Goal: Task Accomplishment & Management: Manage account settings

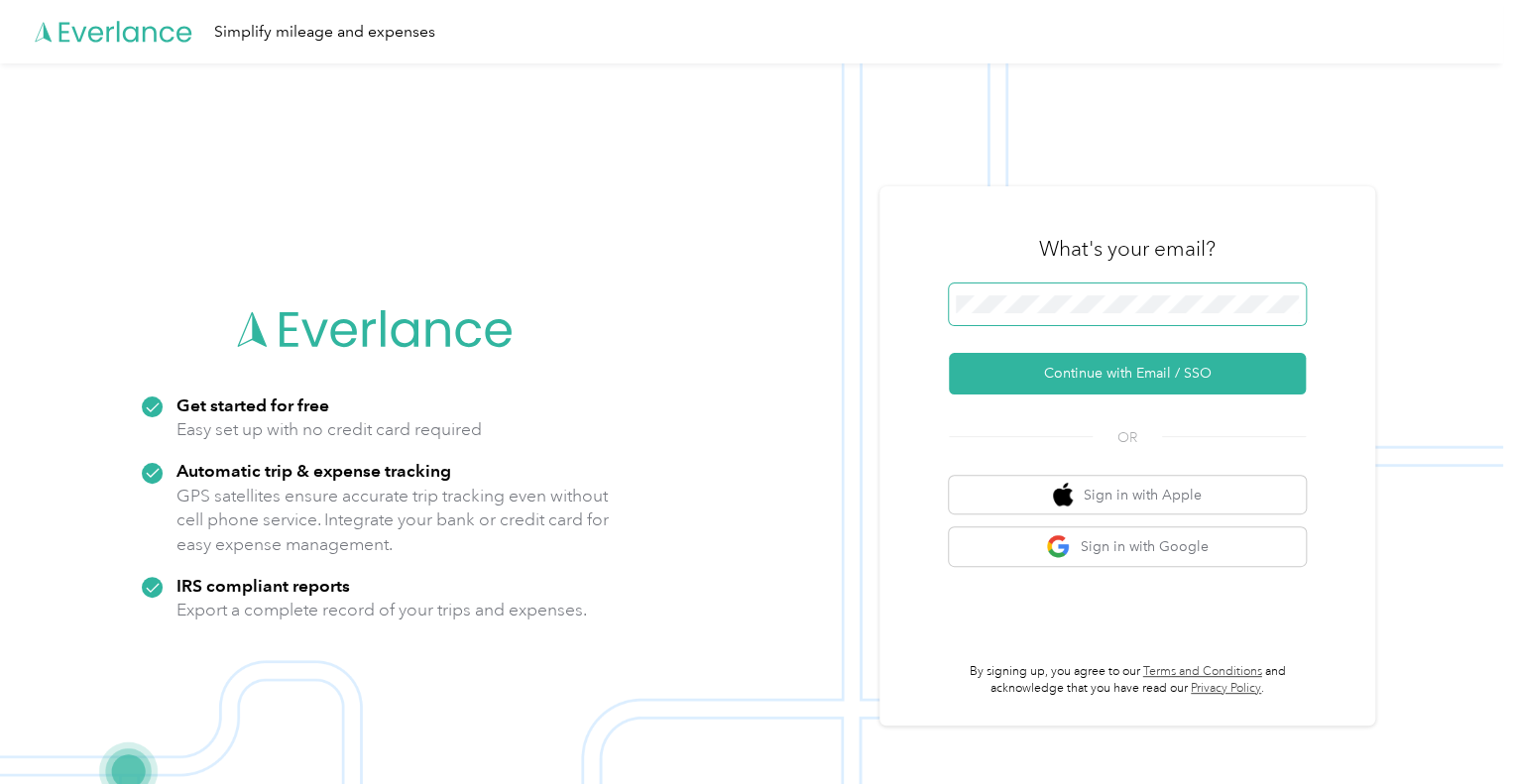
click at [1290, 288] on span at bounding box center [1127, 304] width 357 height 42
click at [1285, 292] on span at bounding box center [1127, 304] width 357 height 42
click at [949, 353] on button "Continue with Email / SSO" at bounding box center [1127, 374] width 357 height 42
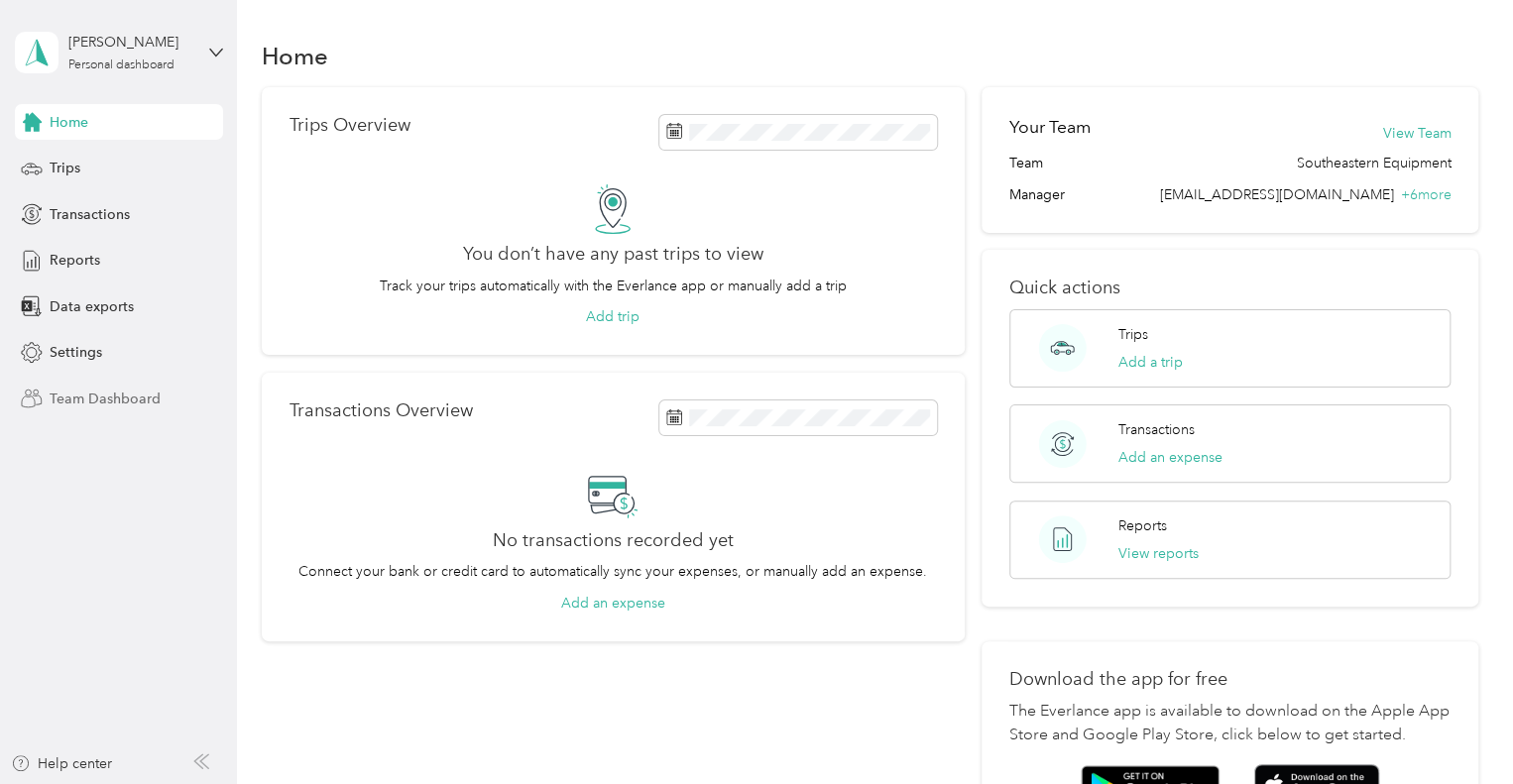
click at [94, 398] on span "Team Dashboard" at bounding box center [105, 398] width 111 height 21
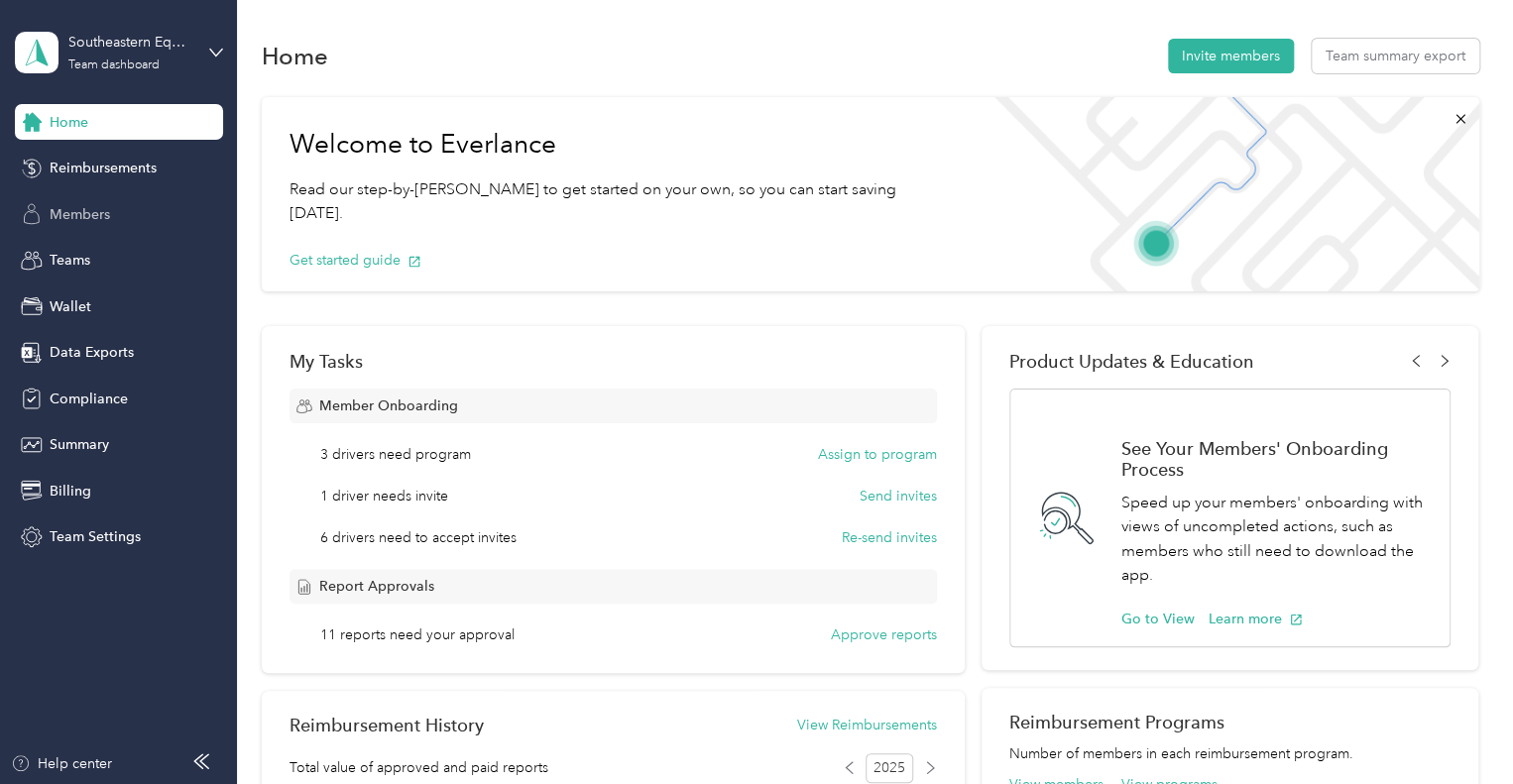
click at [106, 210] on span "Members" at bounding box center [80, 214] width 61 height 21
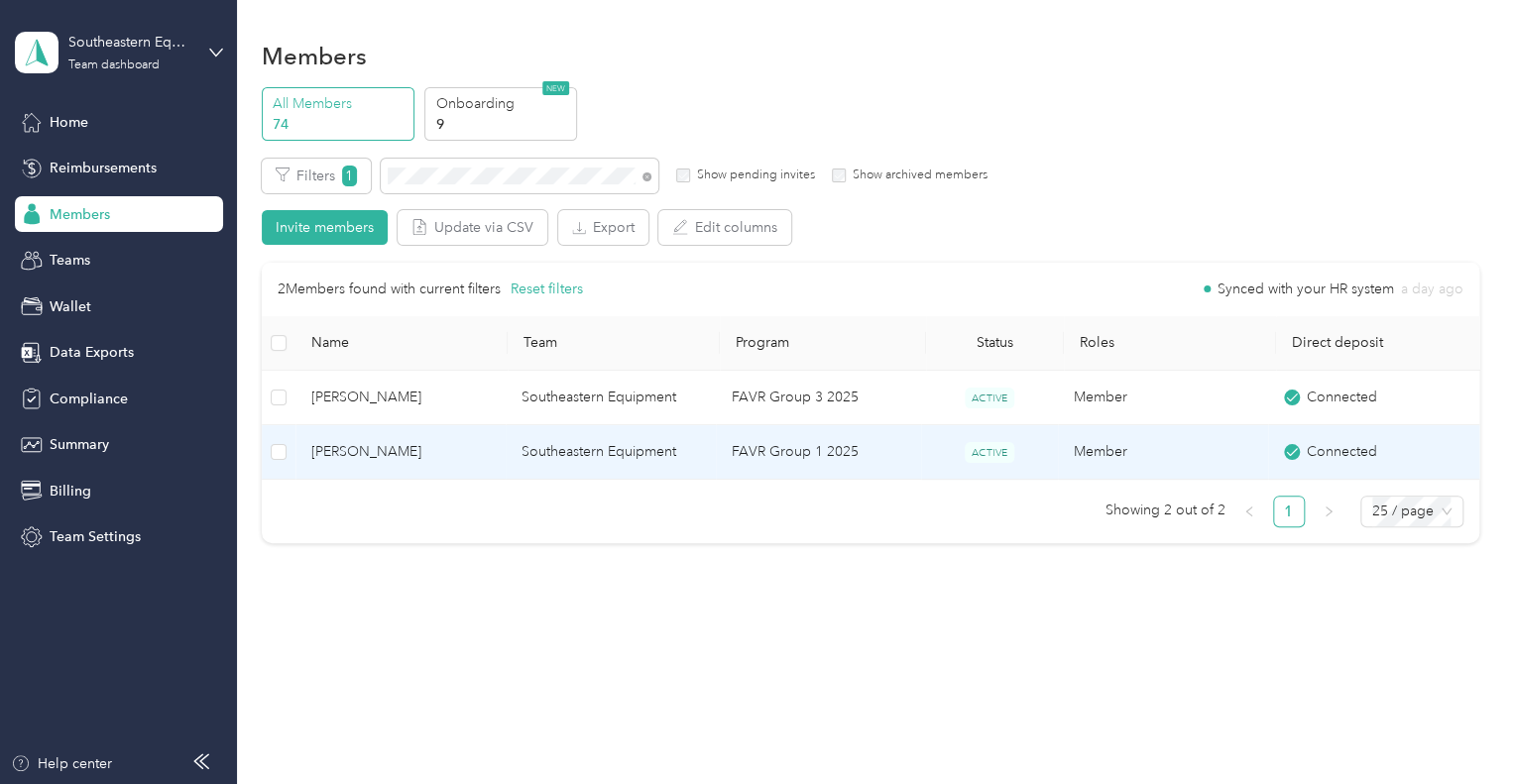
click at [401, 462] on span "Mitchell Eddleblute" at bounding box center [400, 452] width 178 height 22
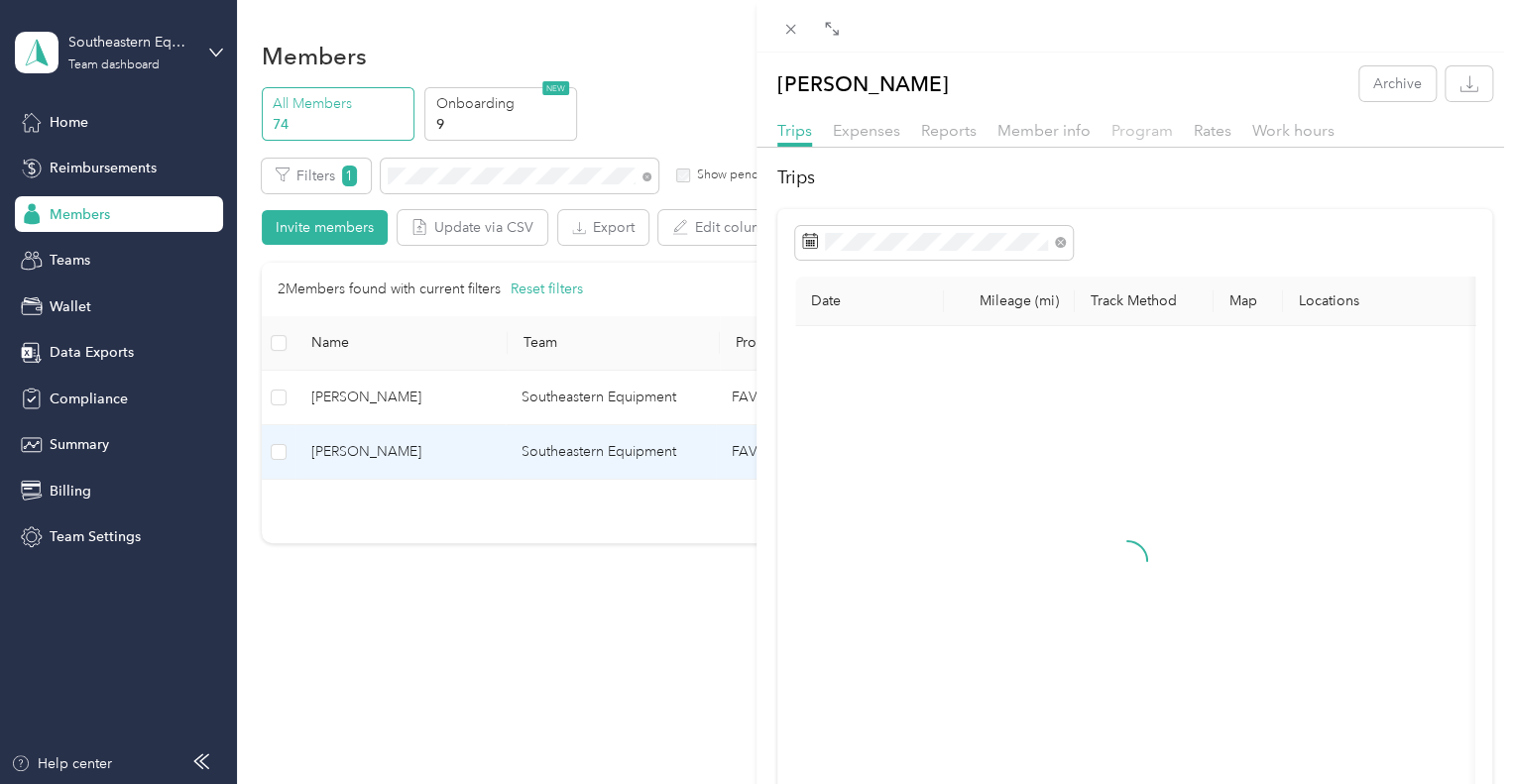
click at [1132, 133] on span "Program" at bounding box center [1142, 130] width 62 height 19
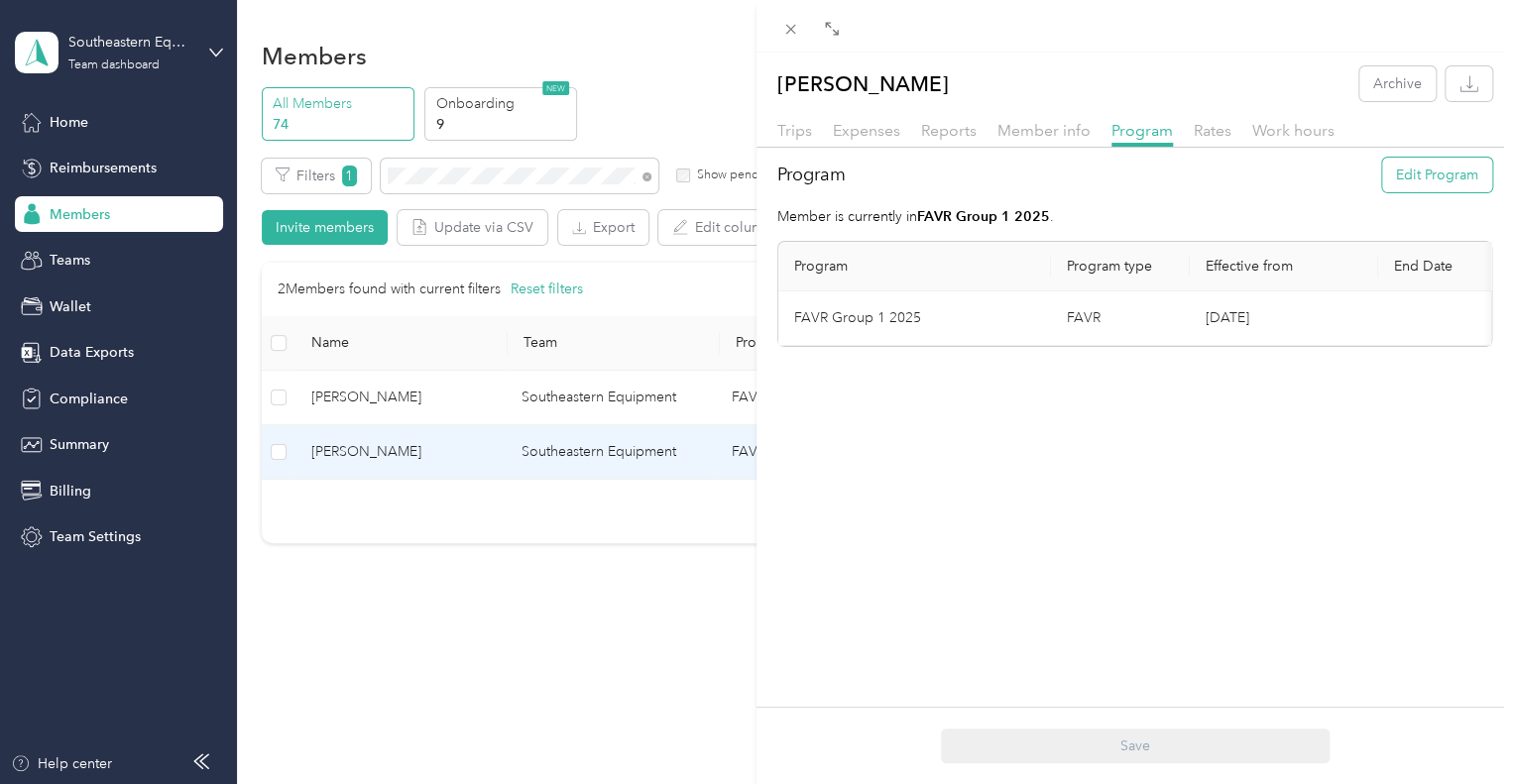
click at [1401, 173] on button "Edit Program" at bounding box center [1437, 174] width 110 height 35
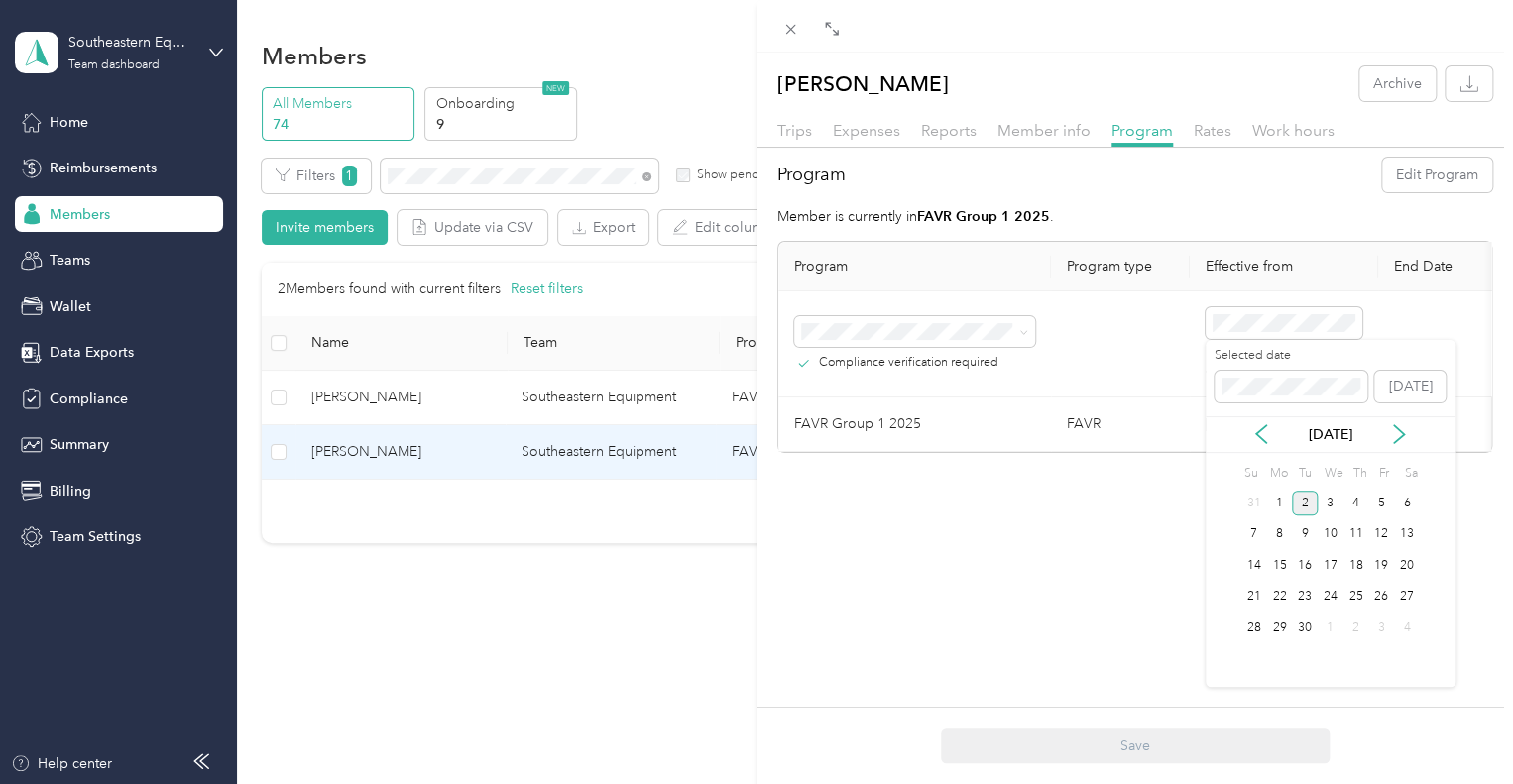
click at [1265, 444] on div "Sep 2025" at bounding box center [1331, 434] width 250 height 37
click at [1265, 432] on icon at bounding box center [1261, 434] width 20 height 20
click at [1288, 622] on div "25" at bounding box center [1279, 628] width 26 height 25
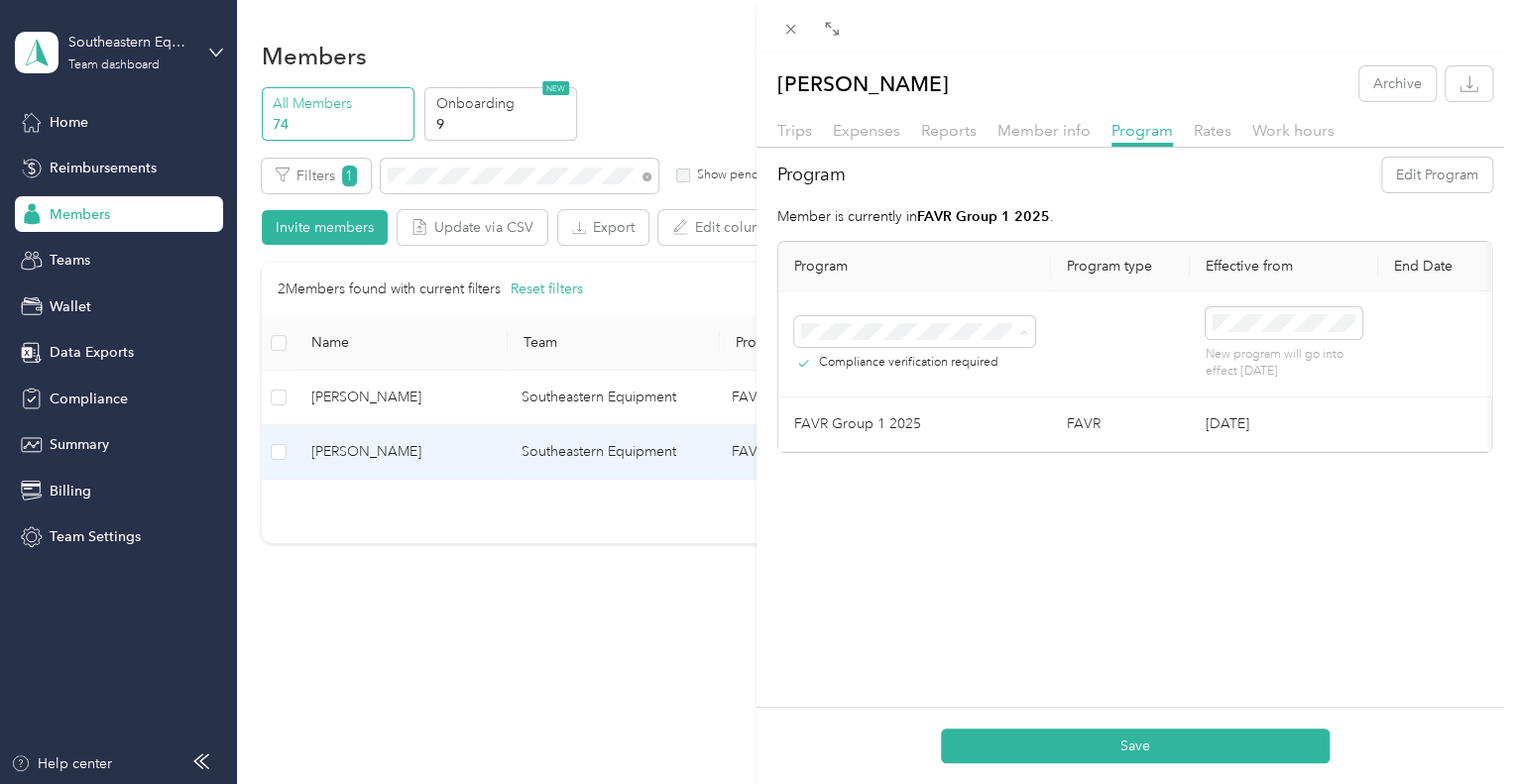
click at [959, 571] on li "FAVR Group 3 2025 (FAVR)" at bounding box center [915, 559] width 241 height 35
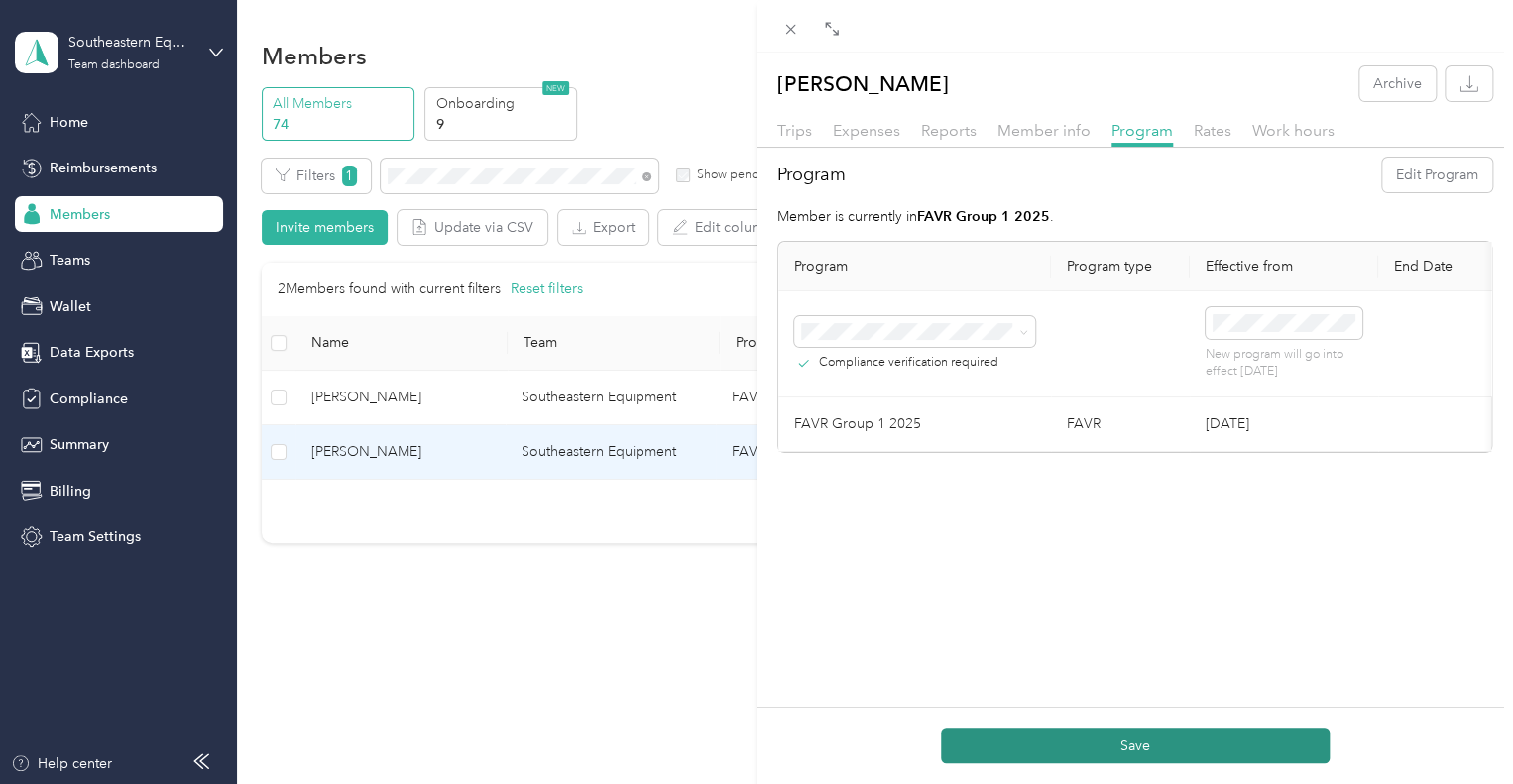
click at [1138, 740] on button "Save" at bounding box center [1135, 745] width 389 height 35
